Goal: Transaction & Acquisition: Subscribe to service/newsletter

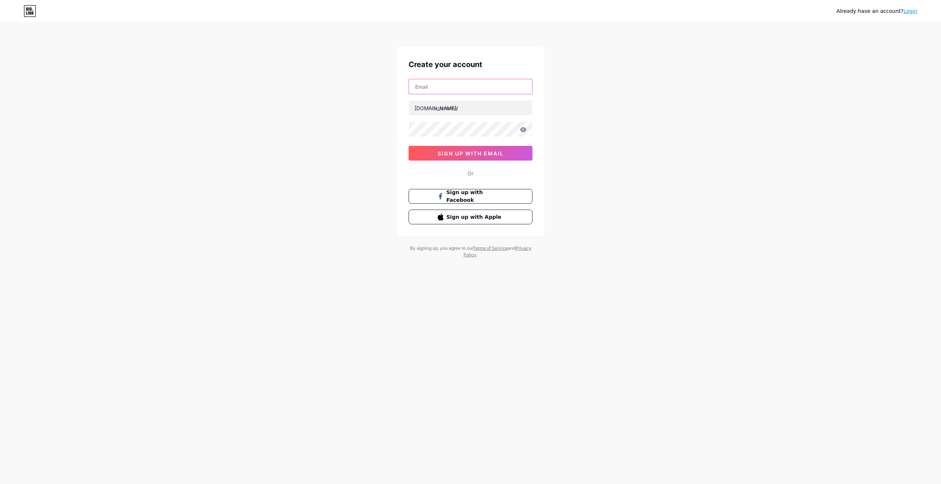
click at [451, 88] on input "text" at bounding box center [470, 86] width 123 height 15
type input "[EMAIL_ADDRESS][DOMAIN_NAME]"
click at [472, 112] on input "text" at bounding box center [470, 108] width 123 height 15
type input "sbvm"
click at [470, 145] on div "[EMAIL_ADDRESS][DOMAIN_NAME] [DOMAIN_NAME]/ sbvm 0cAFcWeA40byoIb9BW58gP8IhITbJM…" at bounding box center [470, 120] width 124 height 82
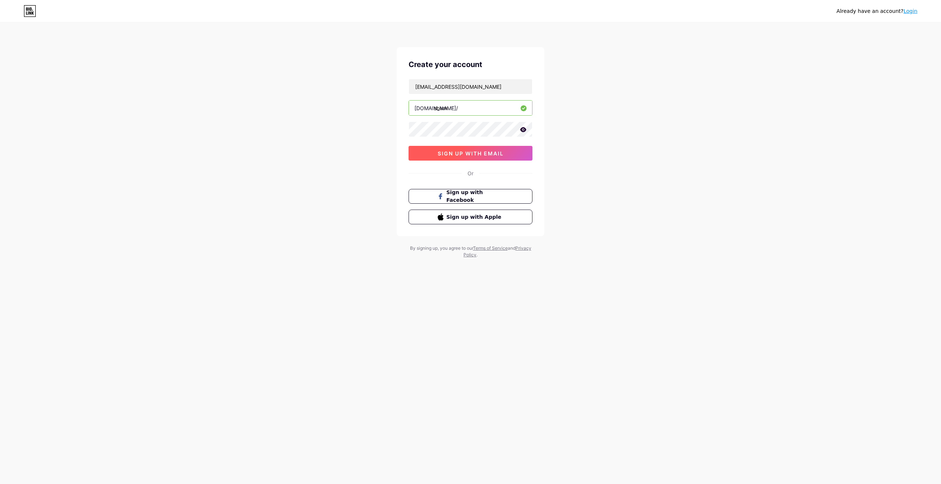
click at [471, 150] on button "sign up with email" at bounding box center [470, 153] width 124 height 15
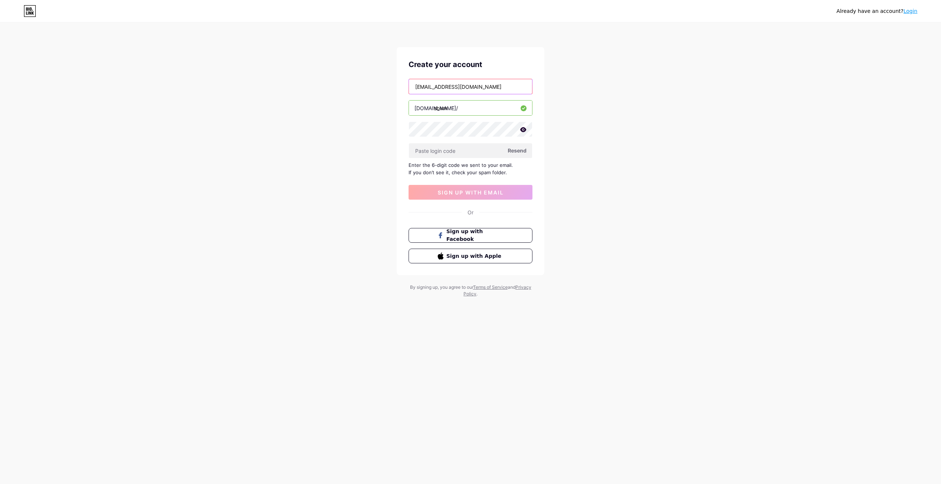
click at [498, 90] on input "[EMAIL_ADDRESS][DOMAIN_NAME]" at bounding box center [470, 86] width 123 height 15
click at [428, 87] on input "[EMAIL_ADDRESS][DOMAIN_NAME]" at bounding box center [470, 86] width 123 height 15
type input "[EMAIL_ADDRESS][DOMAIN_NAME]"
click at [517, 147] on span "Resend" at bounding box center [516, 151] width 19 height 8
click at [428, 156] on input "text" at bounding box center [470, 150] width 123 height 15
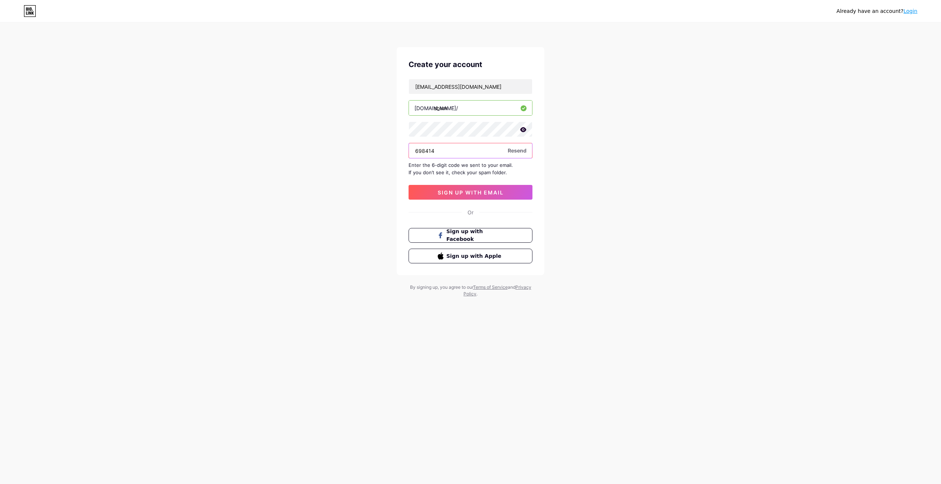
type input "698414"
click at [474, 195] on span "sign up with email" at bounding box center [470, 192] width 66 height 6
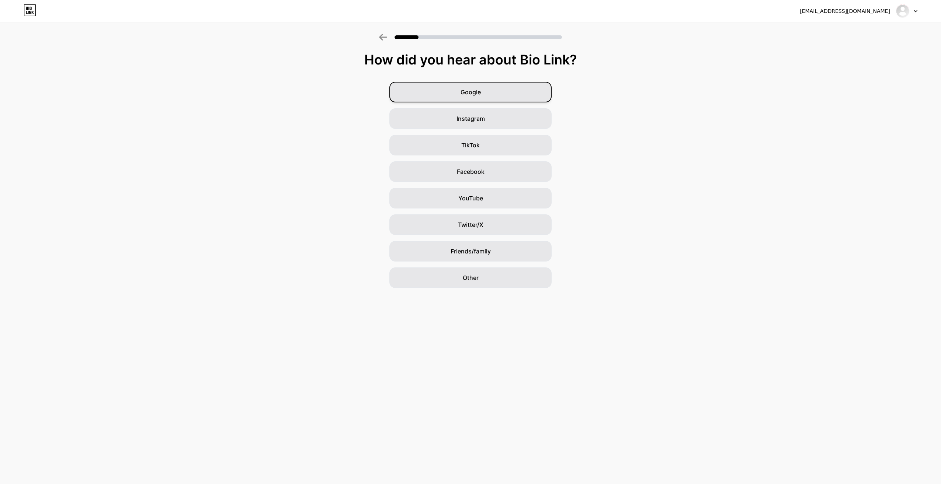
click at [432, 87] on div "Google" at bounding box center [470, 92] width 162 height 21
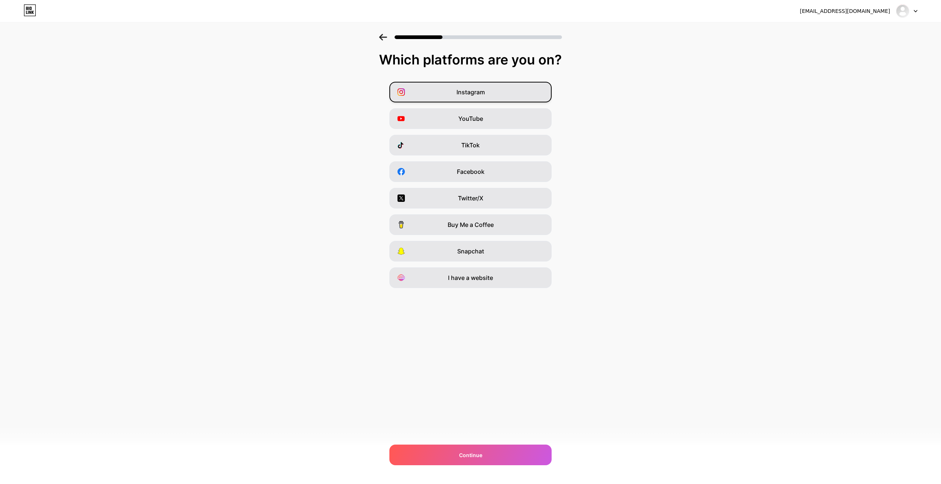
click at [436, 86] on div "Instagram" at bounding box center [470, 92] width 162 height 21
click at [431, 91] on div "Instagram" at bounding box center [470, 92] width 162 height 21
click at [480, 467] on div "[EMAIL_ADDRESS][DOMAIN_NAME] Logout Link Copied Which platforms are you on? Ins…" at bounding box center [470, 242] width 941 height 484
click at [477, 454] on span "Continue" at bounding box center [470, 455] width 23 height 8
click at [440, 89] on div "Instagram" at bounding box center [470, 92] width 162 height 21
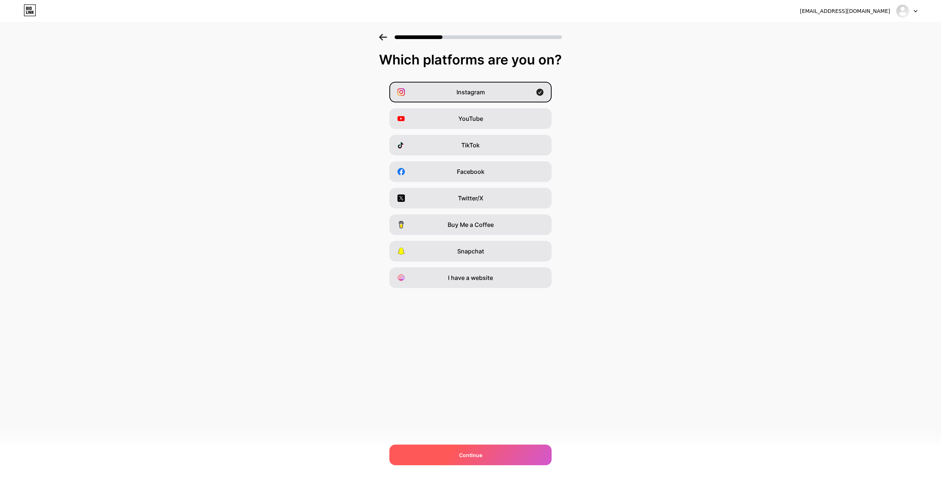
click at [464, 445] on div "Continue" at bounding box center [470, 455] width 162 height 21
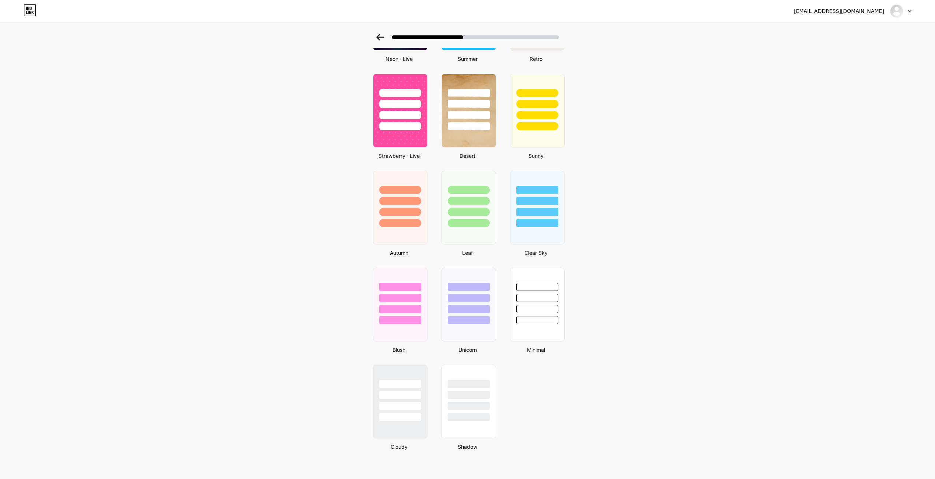
scroll to position [399, 0]
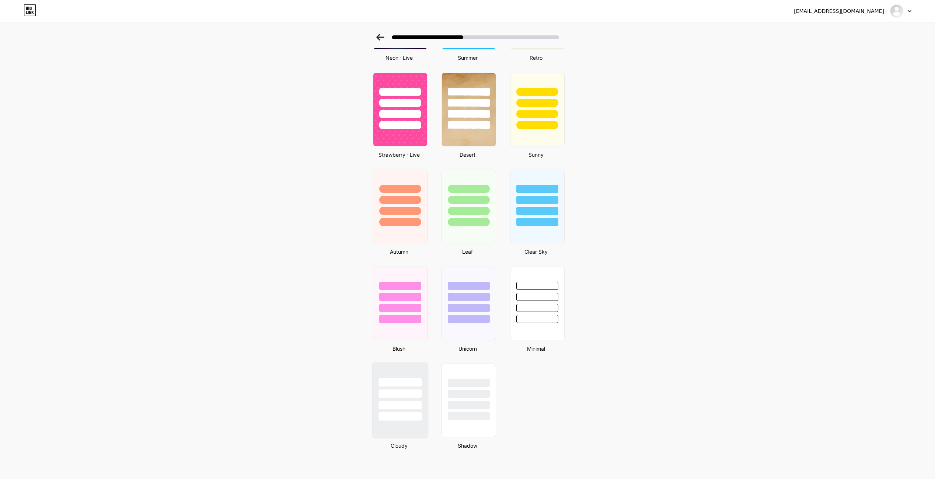
click at [397, 407] on div at bounding box center [399, 405] width 43 height 8
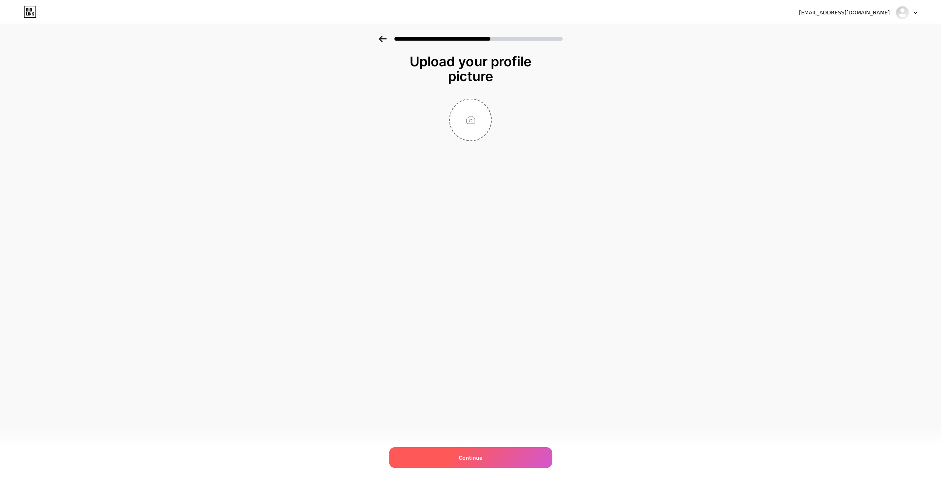
scroll to position [0, 0]
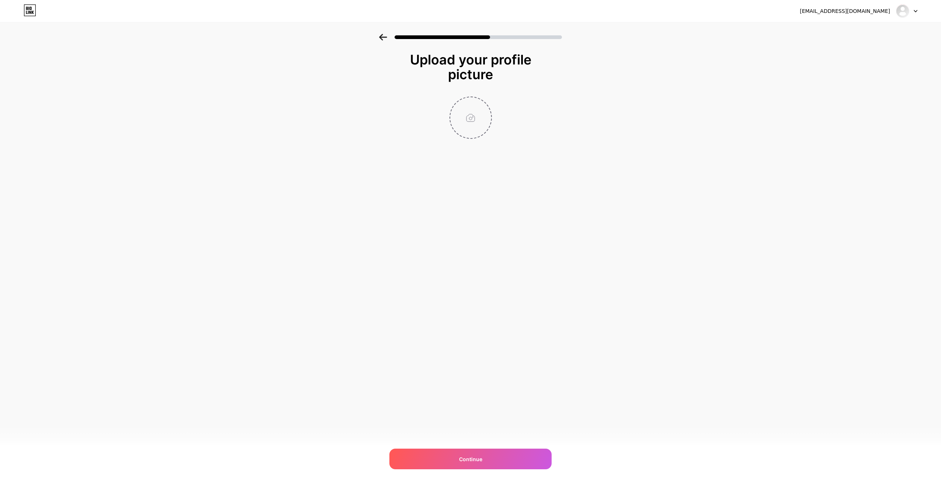
click at [465, 123] on input "file" at bounding box center [470, 117] width 41 height 41
type input "C:\fakepath\Web.png"
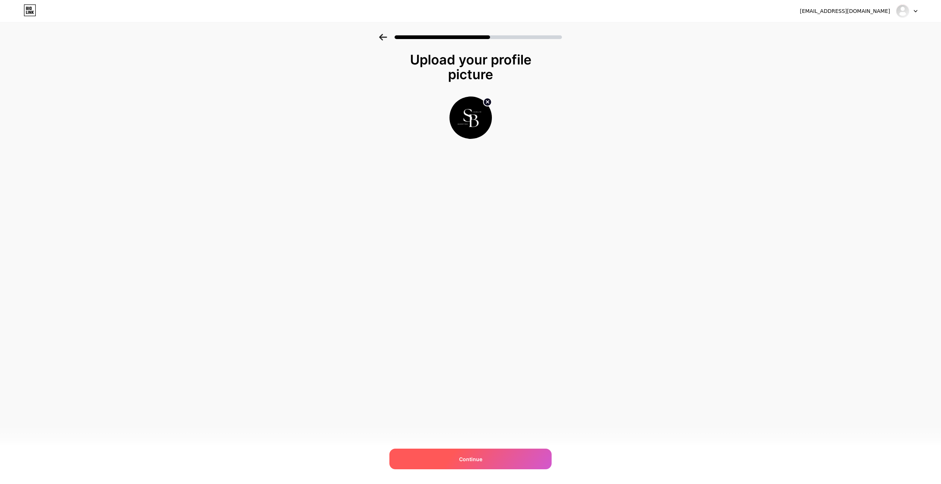
click at [486, 460] on div "Continue" at bounding box center [470, 459] width 162 height 21
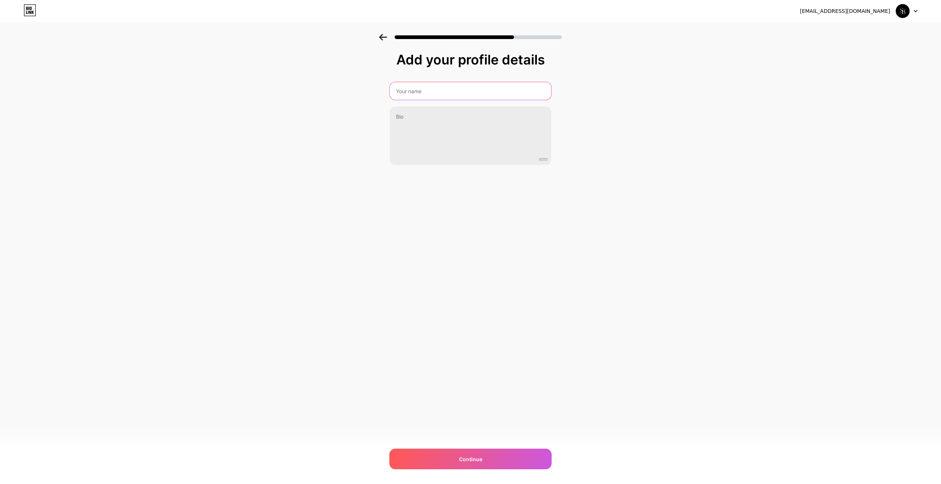
click at [422, 92] on input "text" at bounding box center [470, 91] width 161 height 18
type input "SB Visibilité Marketing"
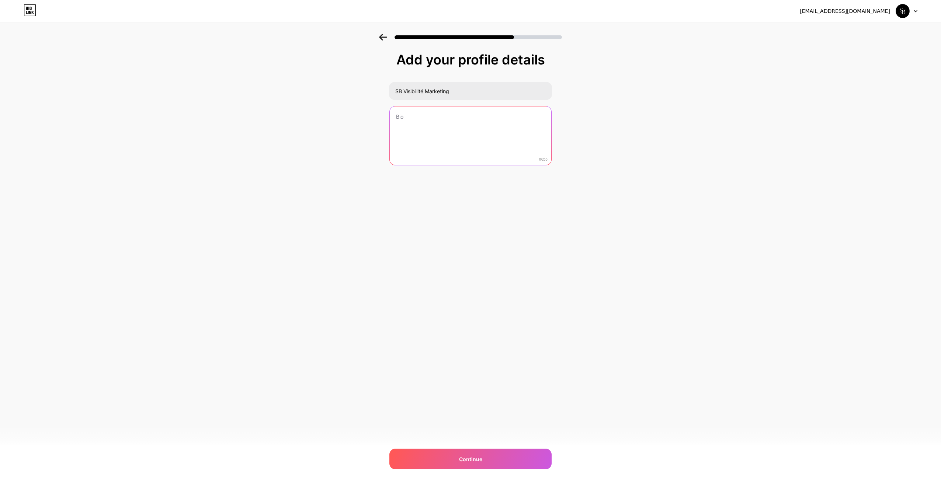
click at [469, 124] on textarea at bounding box center [470, 136] width 161 height 59
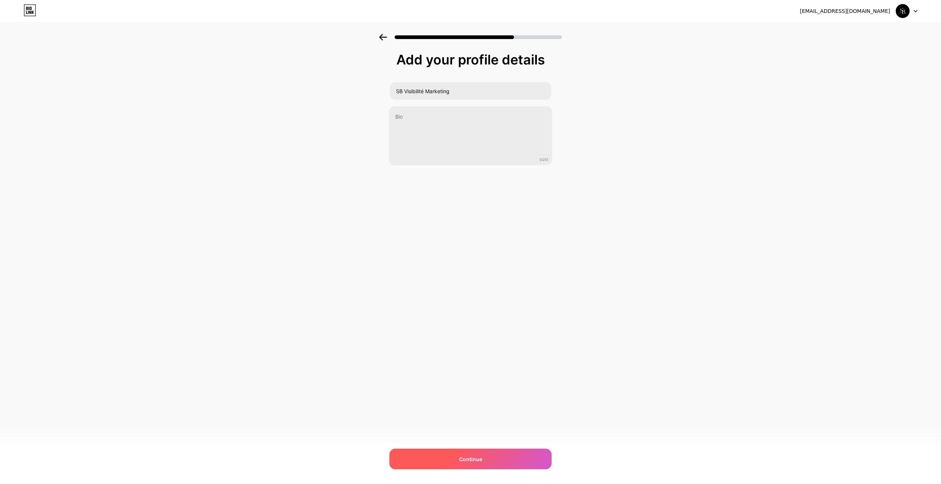
click at [494, 464] on div "Continue" at bounding box center [470, 459] width 162 height 21
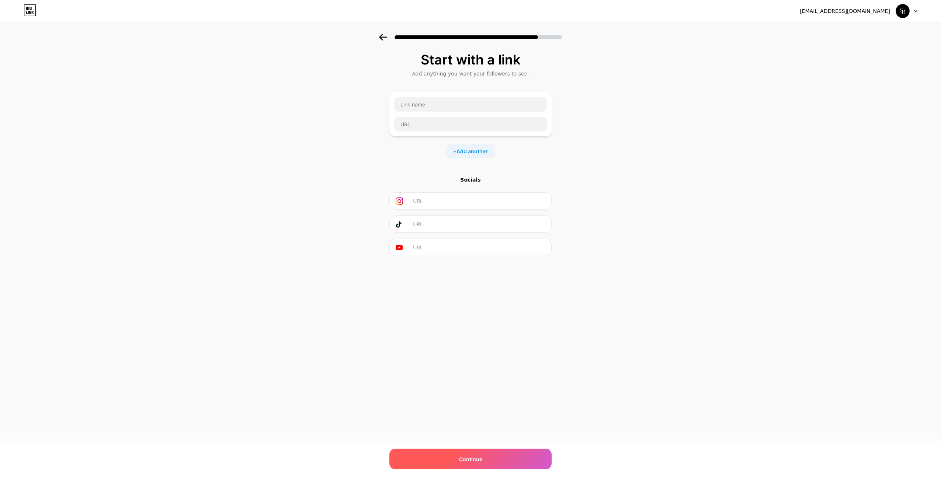
click at [464, 461] on span "Continue" at bounding box center [470, 460] width 23 height 8
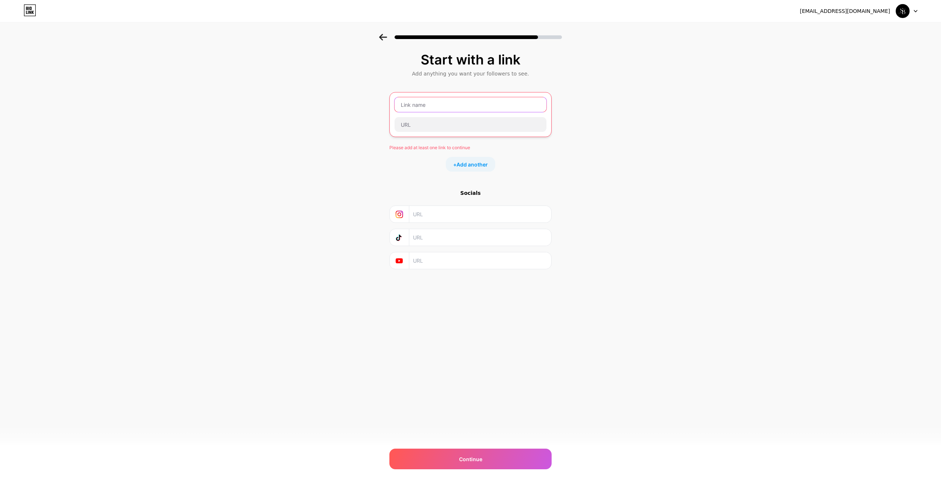
click at [414, 108] on input "text" at bounding box center [470, 104] width 152 height 15
click at [408, 102] on input "text" at bounding box center [470, 104] width 152 height 15
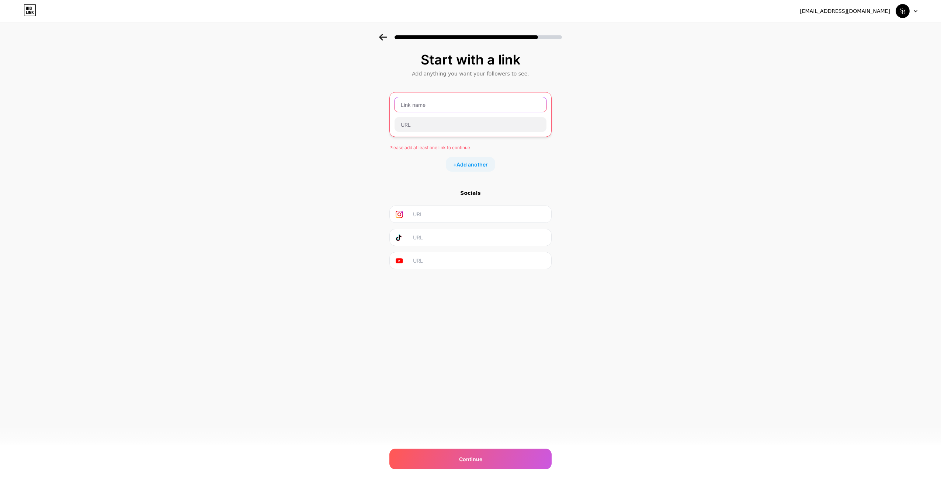
click at [408, 102] on input "text" at bounding box center [470, 104] width 152 height 15
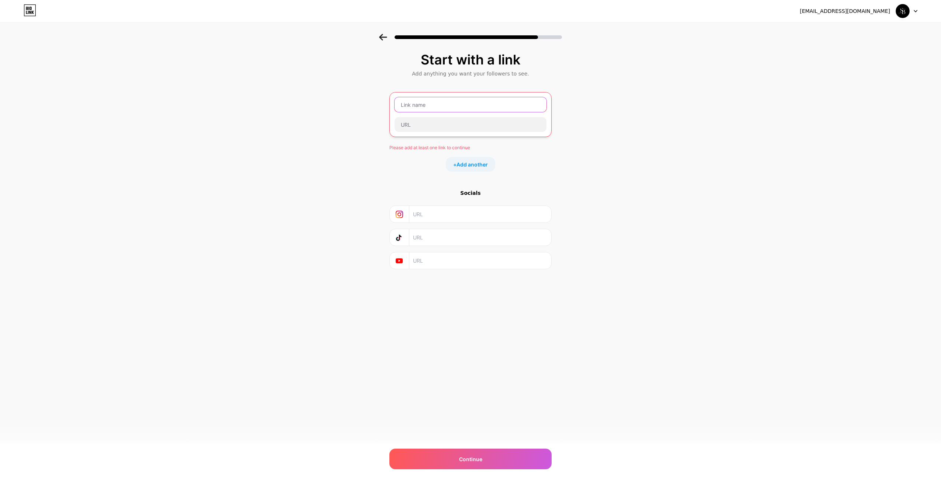
click at [408, 102] on input "text" at bounding box center [470, 104] width 152 height 15
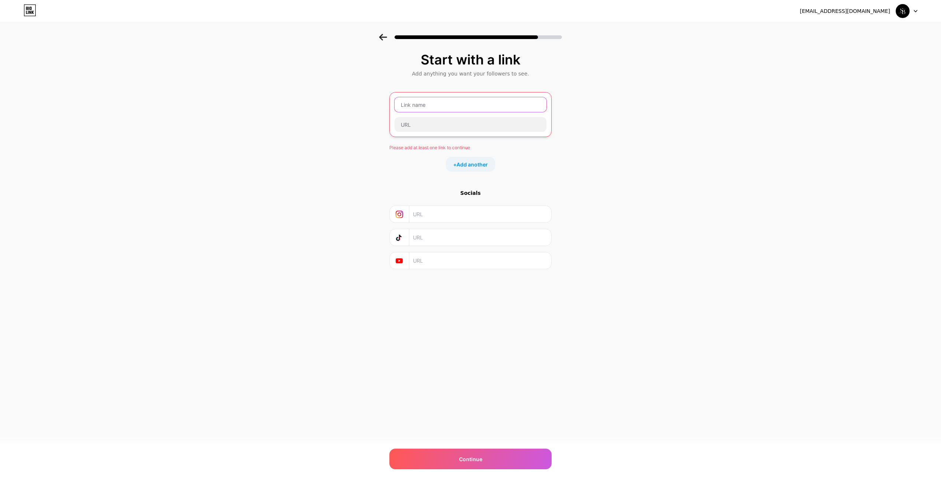
click at [408, 102] on input "text" at bounding box center [470, 104] width 152 height 15
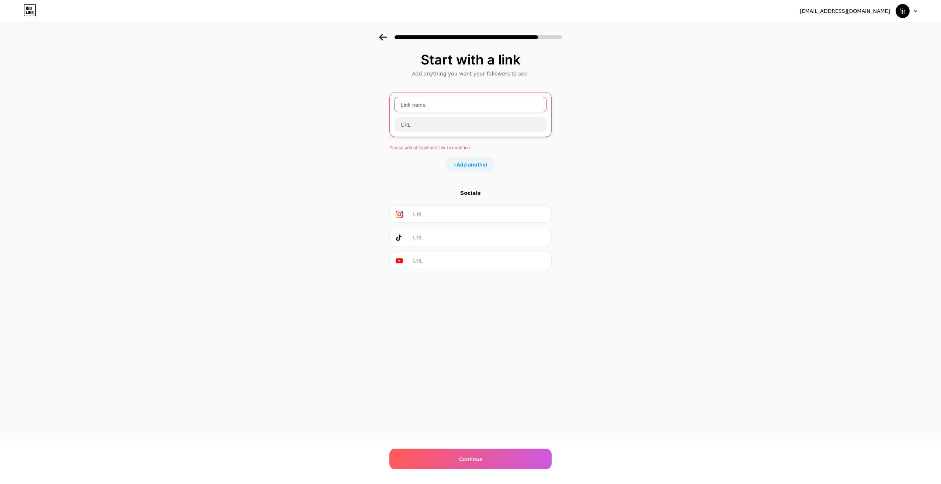
click at [408, 102] on input "text" at bounding box center [470, 104] width 152 height 15
click at [434, 107] on input "text" at bounding box center [470, 104] width 152 height 15
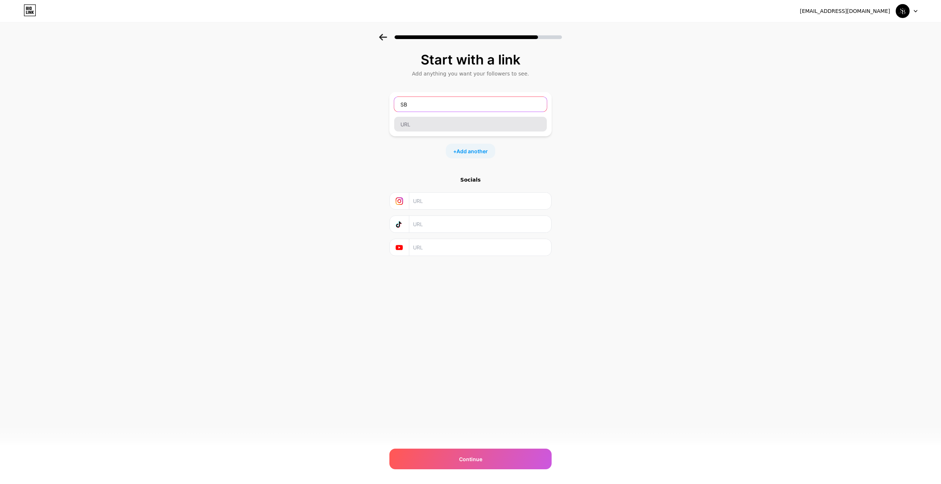
type input "SB"
click at [408, 125] on input "text" at bounding box center [470, 124] width 153 height 15
click at [436, 123] on input "text" at bounding box center [470, 124] width 153 height 15
click at [421, 125] on input "text" at bounding box center [470, 124] width 153 height 15
paste input "[URL][DOMAIN_NAME]"
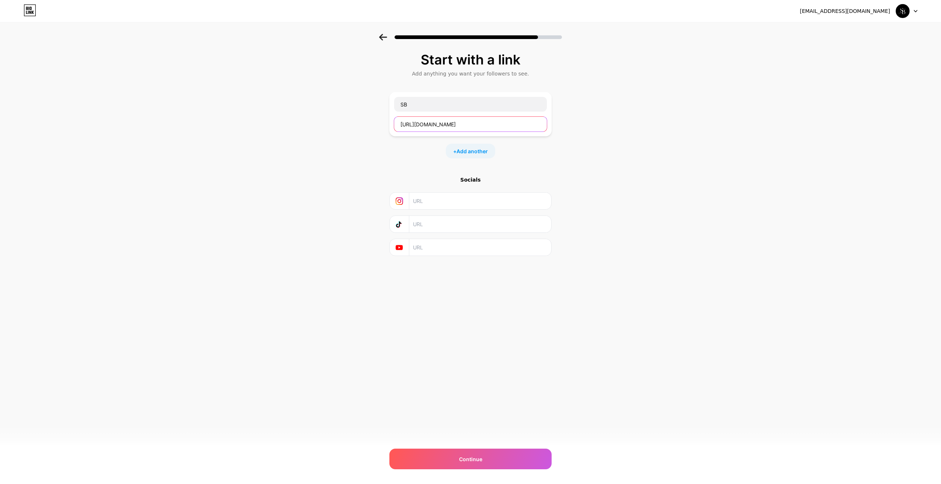
scroll to position [0, 92]
type input "[URL][DOMAIN_NAME]"
click at [476, 313] on div "[EMAIL_ADDRESS][DOMAIN_NAME] Logout Link Copied Start with a link Add anything …" at bounding box center [470, 242] width 941 height 484
click at [477, 463] on div "Continue" at bounding box center [470, 459] width 162 height 21
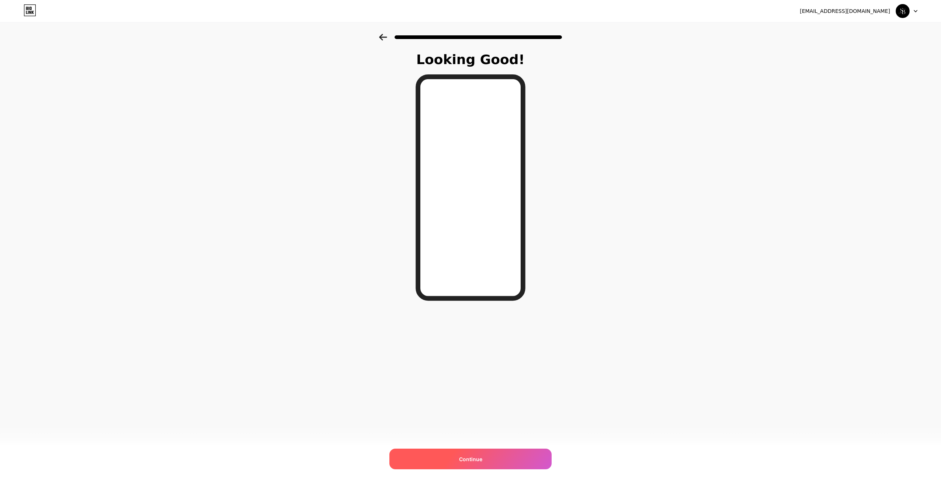
click at [469, 458] on span "Continue" at bounding box center [470, 460] width 23 height 8
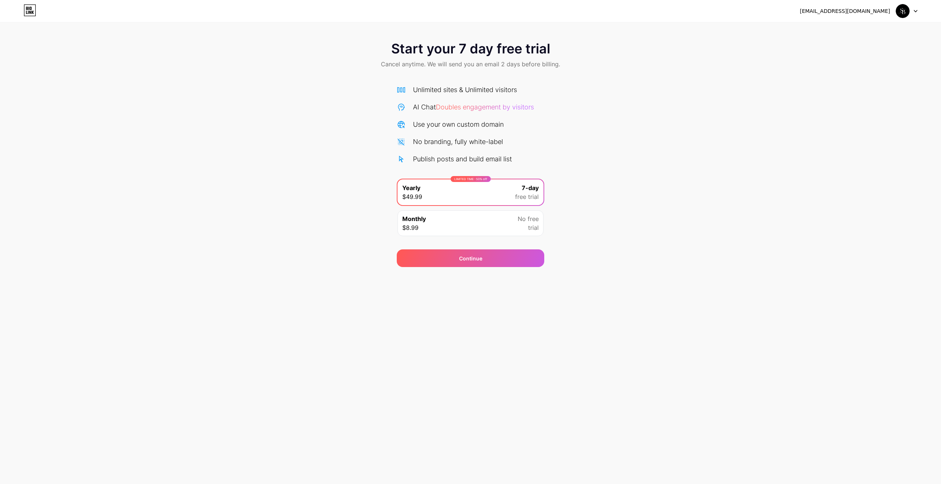
click at [340, 143] on div "Start your 7 day free trial Cancel anytime. We will send you an email 2 days be…" at bounding box center [470, 150] width 941 height 233
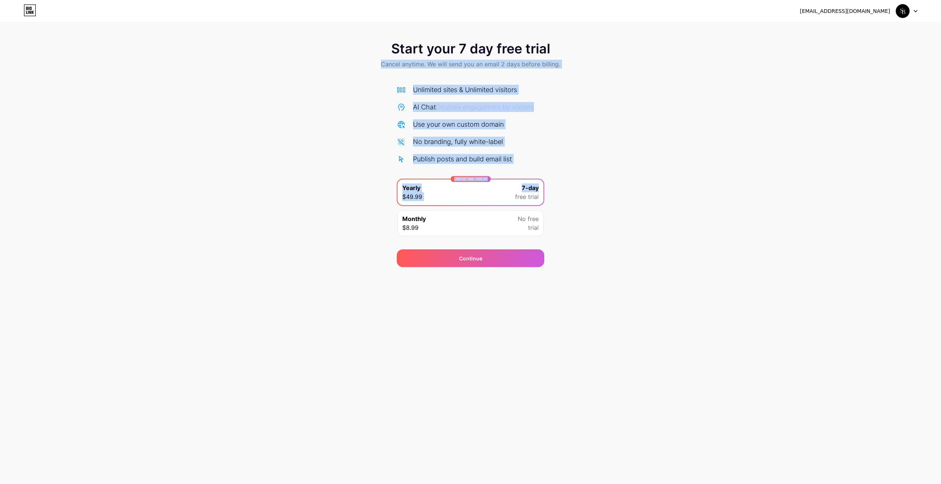
drag, startPoint x: 377, startPoint y: 89, endPoint x: 587, endPoint y: 192, distance: 233.1
click at [587, 192] on div "Start your 7 day free trial Cancel anytime. We will send you an email 2 days be…" at bounding box center [470, 150] width 941 height 233
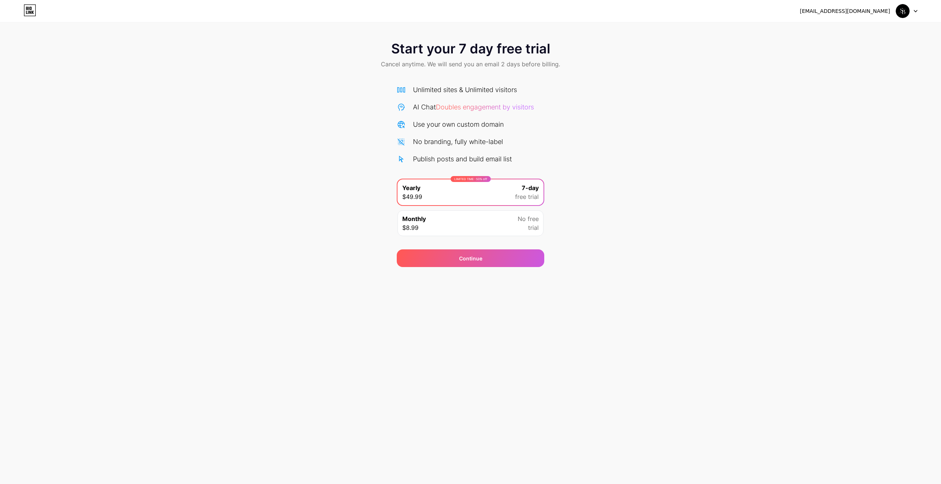
drag, startPoint x: 587, startPoint y: 192, endPoint x: 611, endPoint y: 215, distance: 33.4
click at [611, 213] on div "Start your 7 day free trial Cancel anytime. We will send you an email 2 days be…" at bounding box center [470, 150] width 941 height 233
click at [596, 242] on div "Start your 7 day free trial Cancel anytime. We will send you an email 2 days be…" at bounding box center [470, 150] width 941 height 233
click at [851, 14] on div "[EMAIL_ADDRESS][DOMAIN_NAME]" at bounding box center [844, 11] width 90 height 8
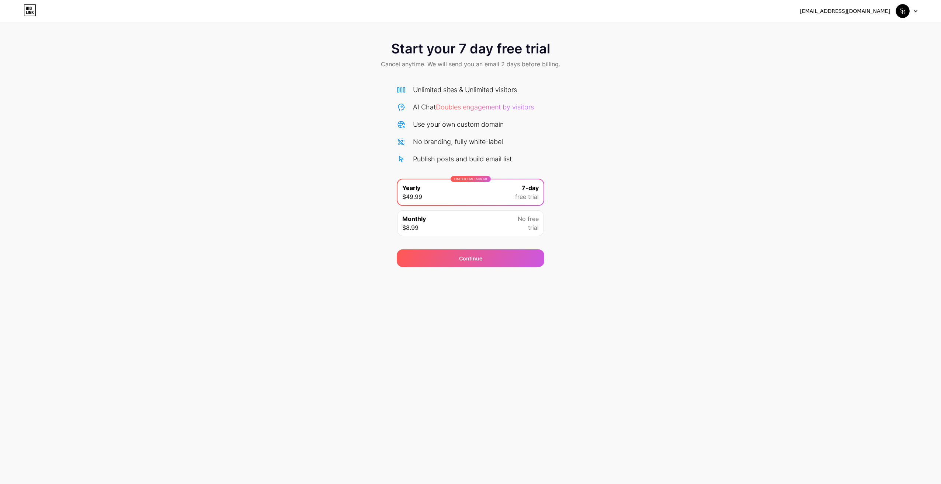
click at [903, 9] on img at bounding box center [902, 11] width 14 height 14
click at [856, 6] on div "[EMAIL_ADDRESS][DOMAIN_NAME]" at bounding box center [858, 10] width 118 height 13
click at [851, 17] on div "[EMAIL_ADDRESS][DOMAIN_NAME]" at bounding box center [858, 10] width 118 height 13
click at [735, 30] on div "Start your 7 day free trial Cancel anytime. We will send you an email 2 days be…" at bounding box center [470, 133] width 941 height 267
drag, startPoint x: 656, startPoint y: 68, endPoint x: 581, endPoint y: 169, distance: 125.7
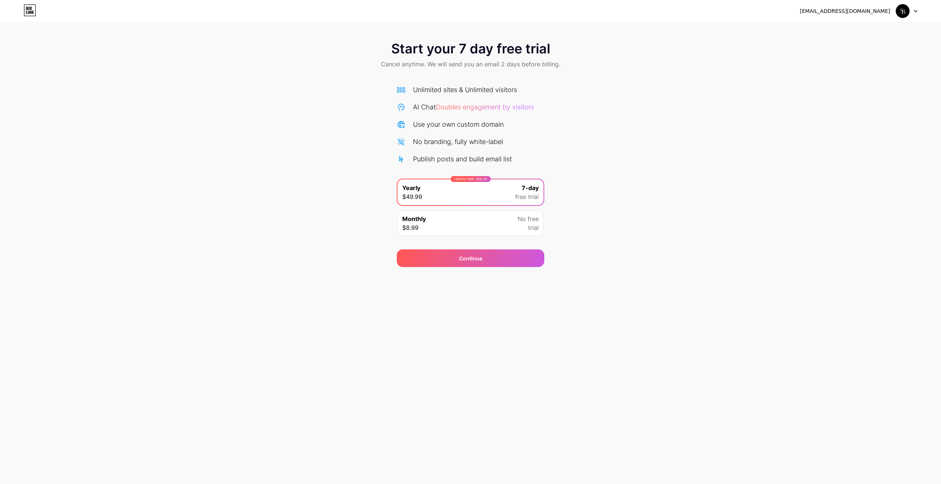
click at [650, 77] on div "Start your 7 day free trial Cancel anytime. We will send you an email 2 days be…" at bounding box center [470, 55] width 941 height 43
click at [577, 202] on div "Start your 7 day free trial Cancel anytime. We will send you an email 2 days be…" at bounding box center [470, 150] width 941 height 233
click at [397, 293] on div "[EMAIL_ADDRESS][DOMAIN_NAME] Logout Link Copied Start your 7 day free trial Can…" at bounding box center [470, 242] width 941 height 484
click at [376, 293] on div "[EMAIL_ADDRESS][DOMAIN_NAME] Logout Link Copied Start your 7 day free trial Can…" at bounding box center [470, 242] width 941 height 484
click at [366, 294] on div "[EMAIL_ADDRESS][DOMAIN_NAME] Logout Link Copied Start your 7 day free trial Can…" at bounding box center [470, 242] width 941 height 484
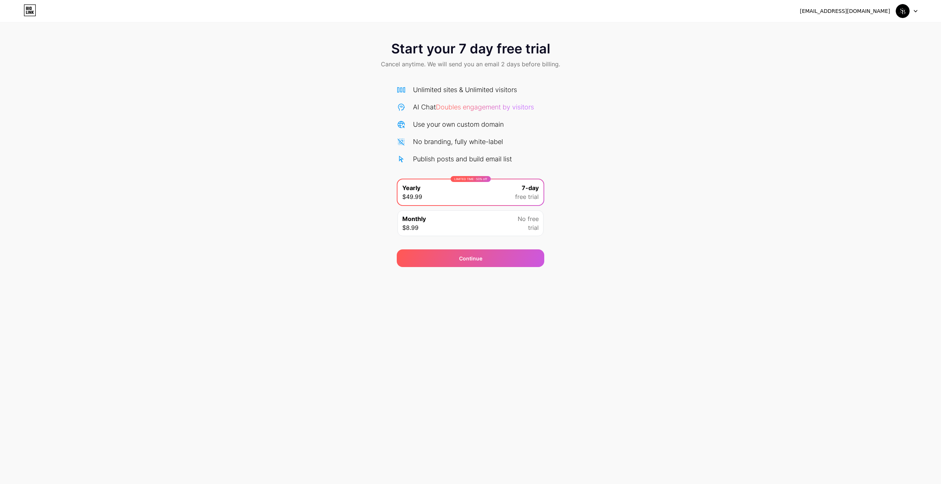
click at [321, 296] on div "[EMAIL_ADDRESS][DOMAIN_NAME] Logout Link Copied Start your 7 day free trial Can…" at bounding box center [470, 242] width 941 height 484
click at [312, 295] on div "[EMAIL_ADDRESS][DOMAIN_NAME] Logout Link Copied Start your 7 day free trial Can…" at bounding box center [470, 242] width 941 height 484
drag, startPoint x: 228, startPoint y: 247, endPoint x: 138, endPoint y: 167, distance: 120.1
click at [213, 235] on div "Start your 7 day free trial Cancel anytime. We will send you an email 2 days be…" at bounding box center [470, 150] width 941 height 233
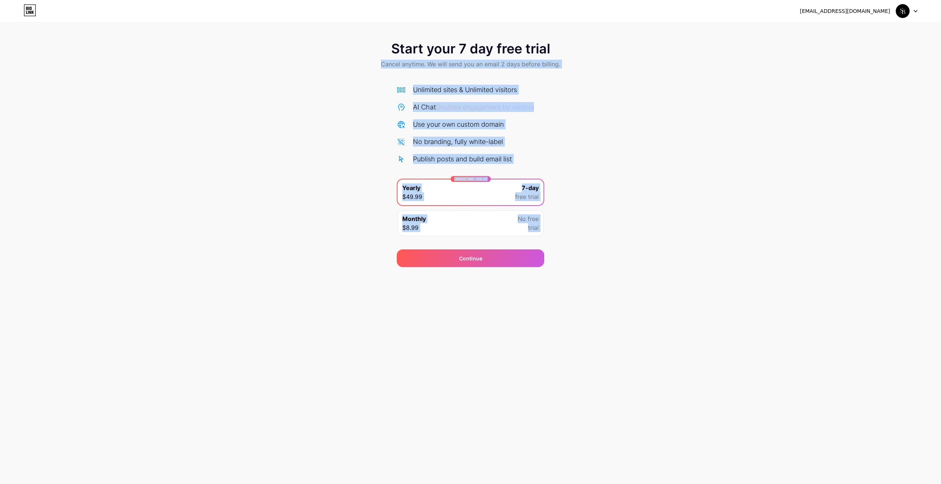
click at [26, 15] on icon at bounding box center [30, 10] width 13 height 12
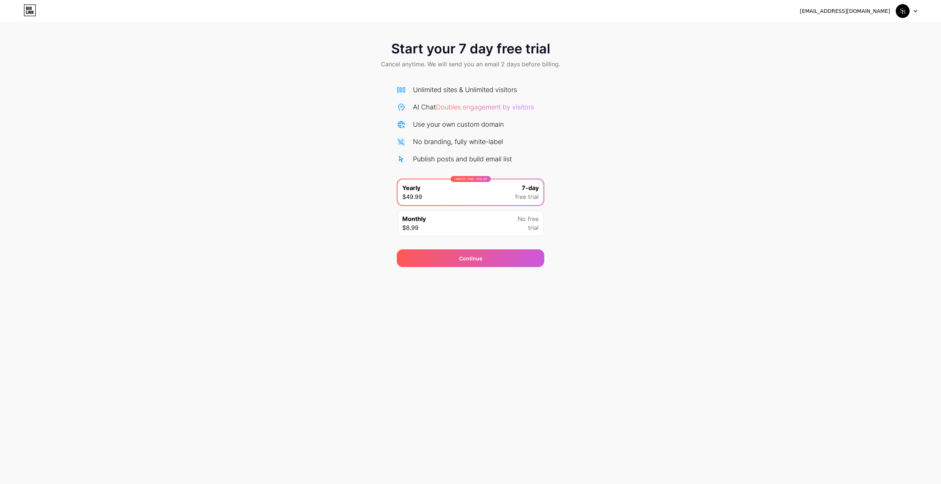
click at [37, 14] on div "[EMAIL_ADDRESS][DOMAIN_NAME] Logout" at bounding box center [470, 10] width 941 height 13
click at [29, 12] on icon at bounding box center [30, 10] width 13 height 12
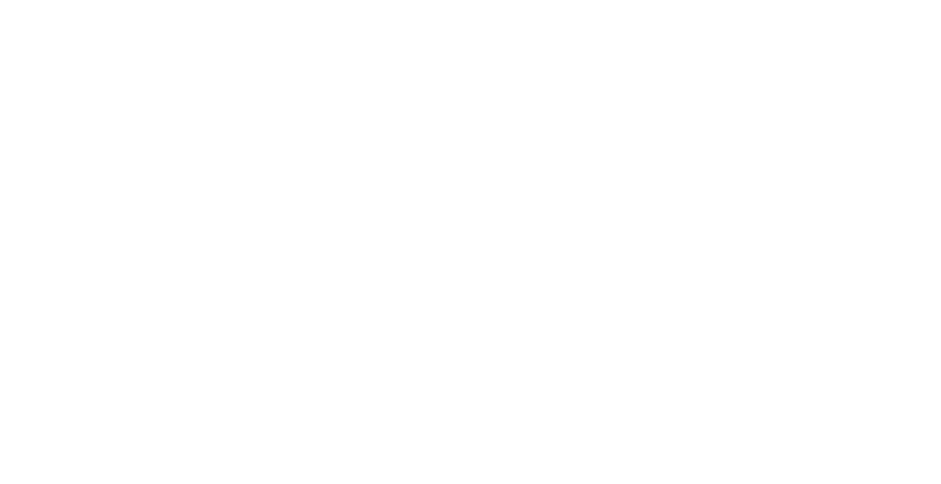
click at [29, 0] on html at bounding box center [470, 0] width 941 height 0
click at [29, 12] on icon at bounding box center [30, 10] width 13 height 12
click at [29, 0] on html at bounding box center [470, 0] width 941 height 0
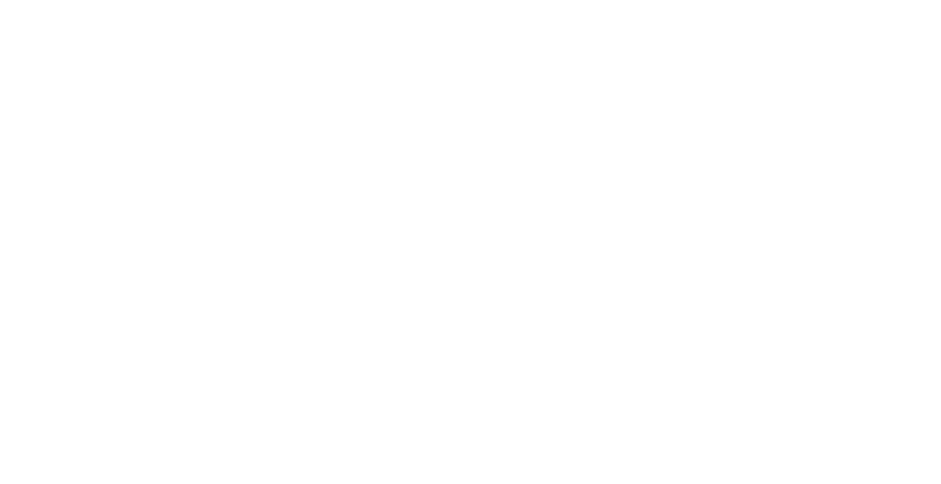
click at [29, 0] on html at bounding box center [470, 0] width 941 height 0
click at [29, 12] on html "[EMAIL_ADDRESS][DOMAIN_NAME] Logout Link Copied Start your 7 day free trial Can…" at bounding box center [470, 242] width 941 height 484
click at [29, 12] on icon at bounding box center [30, 10] width 13 height 12
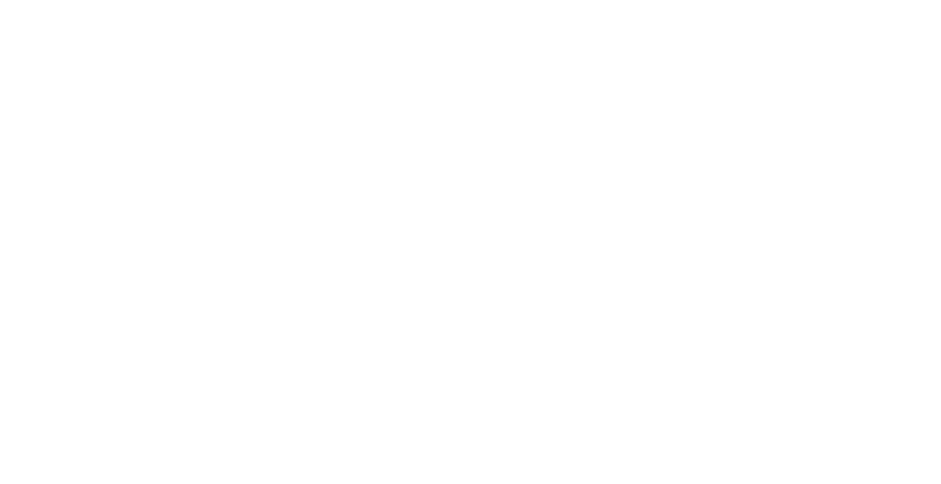
click at [29, 0] on html at bounding box center [470, 0] width 941 height 0
click at [29, 12] on icon at bounding box center [30, 10] width 13 height 12
click at [29, 12] on html "[EMAIL_ADDRESS][DOMAIN_NAME] Logout Link Copied Start your 7 day free trial Can…" at bounding box center [470, 242] width 941 height 484
